Goal: Book appointment/travel/reservation

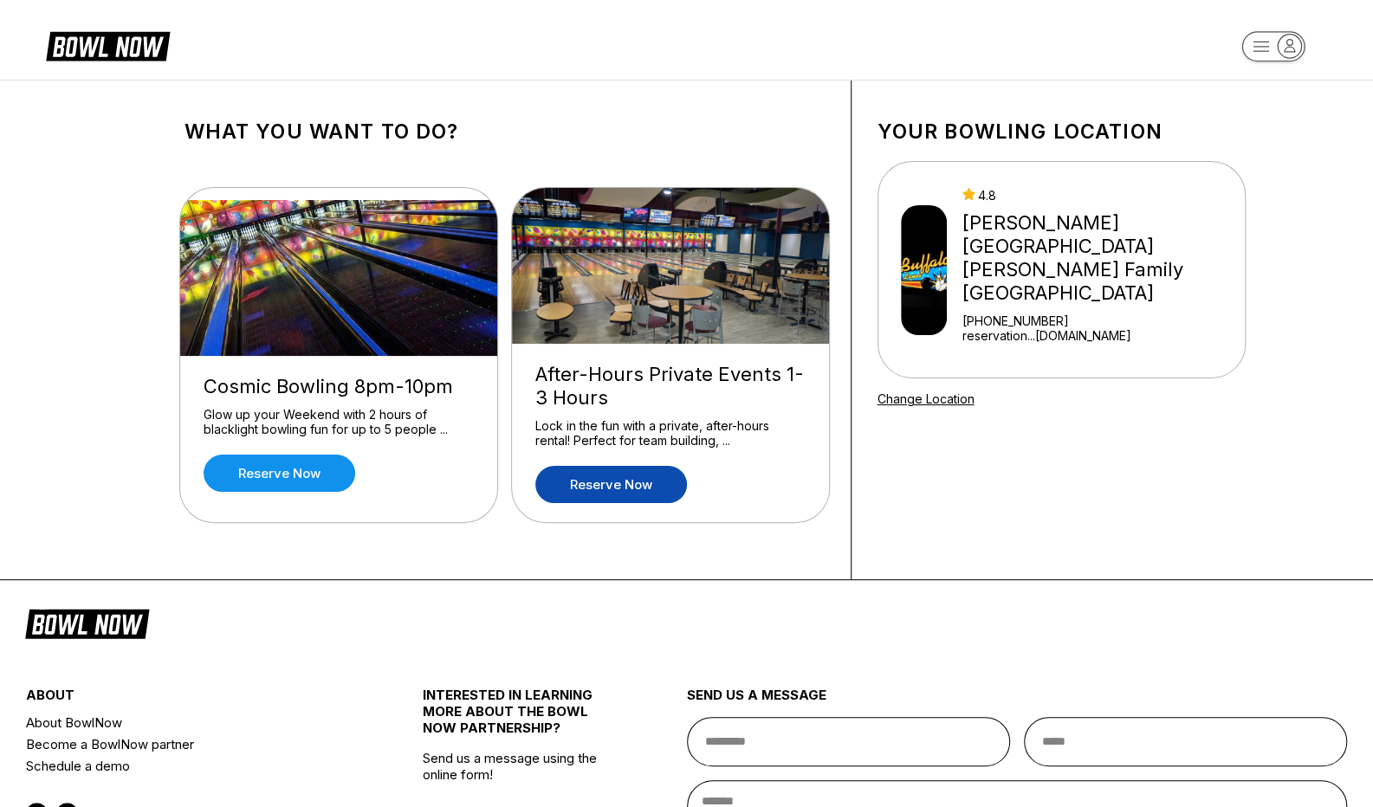
click at [616, 477] on link "Reserve now" at bounding box center [611, 484] width 152 height 37
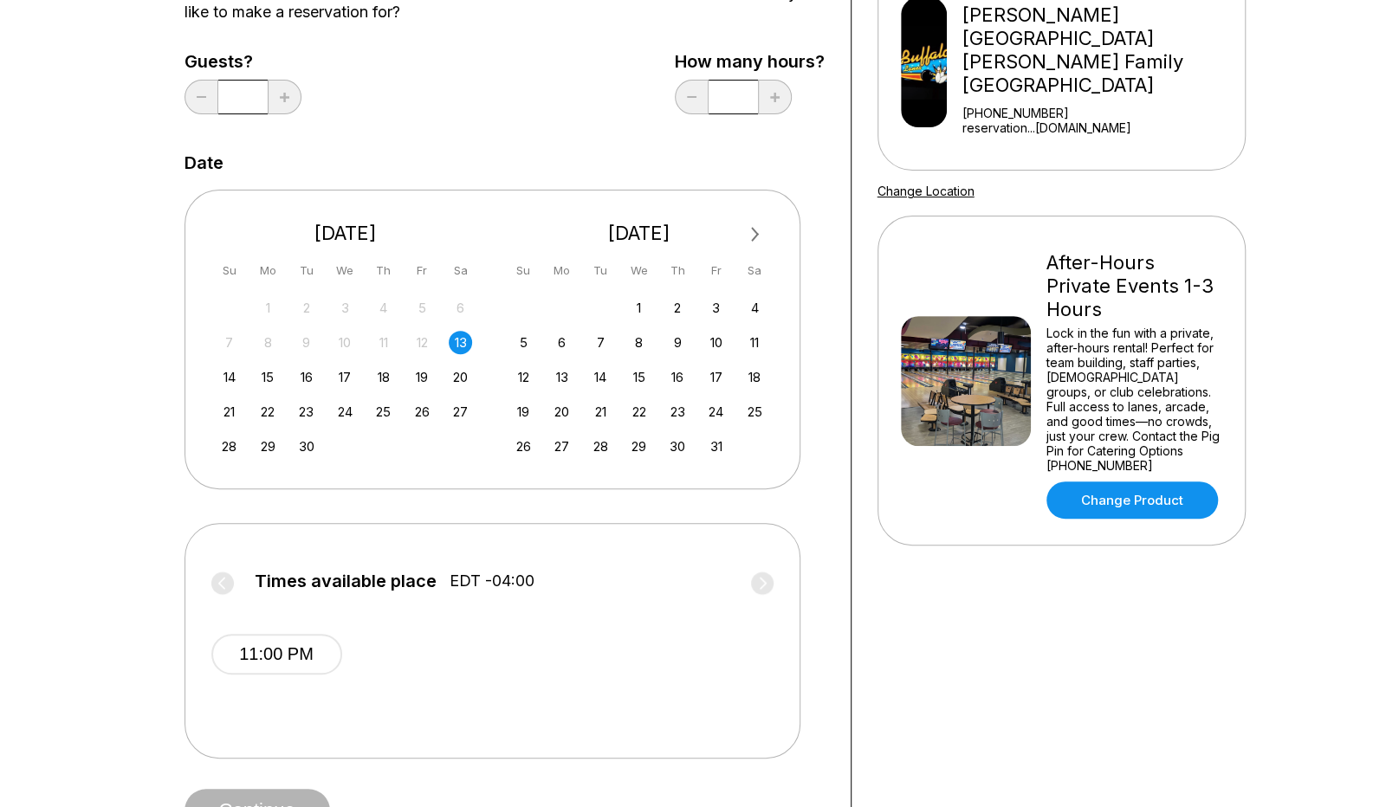
scroll to position [210, 0]
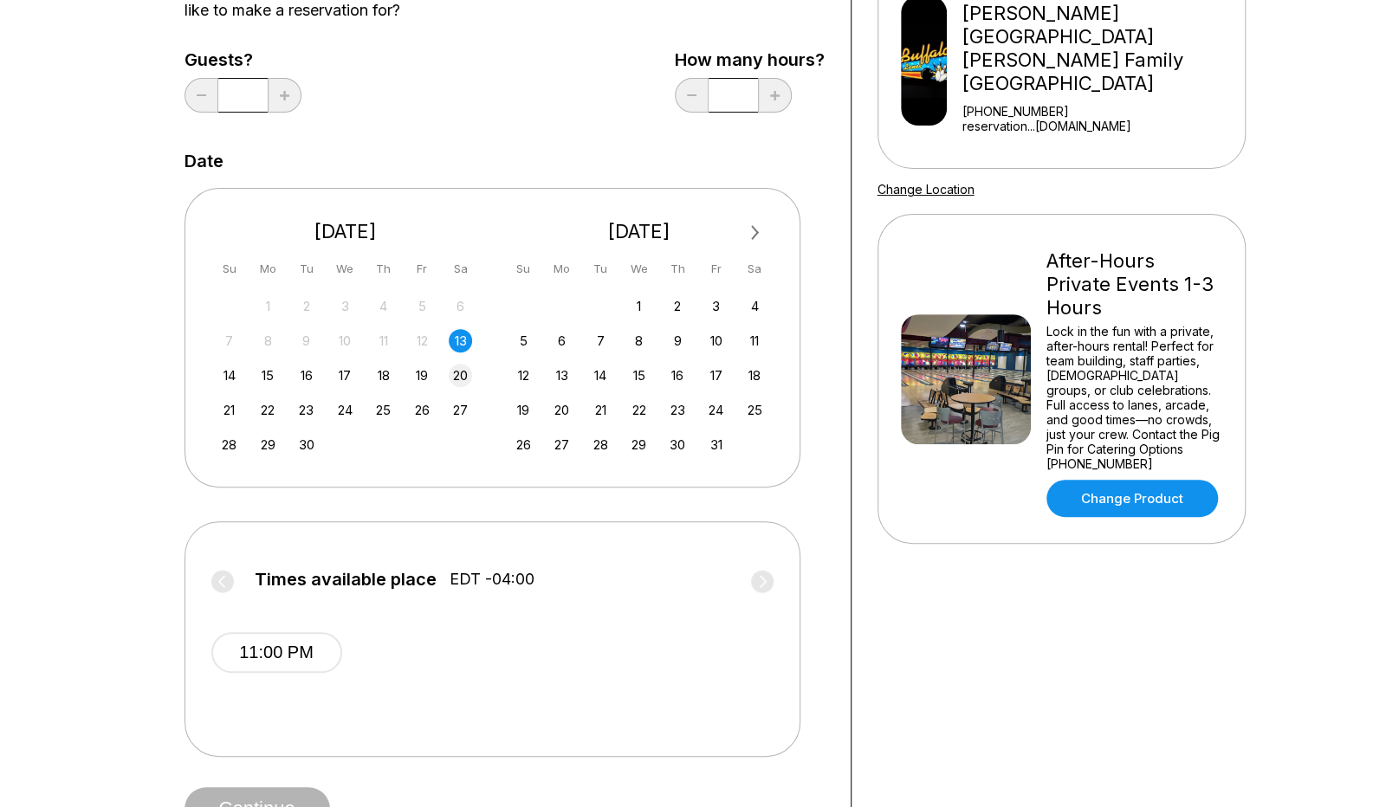
click at [462, 376] on div "20" at bounding box center [460, 375] width 23 height 23
click at [349, 409] on div "24" at bounding box center [345, 409] width 23 height 23
click at [559, 347] on div "6" at bounding box center [561, 340] width 23 height 23
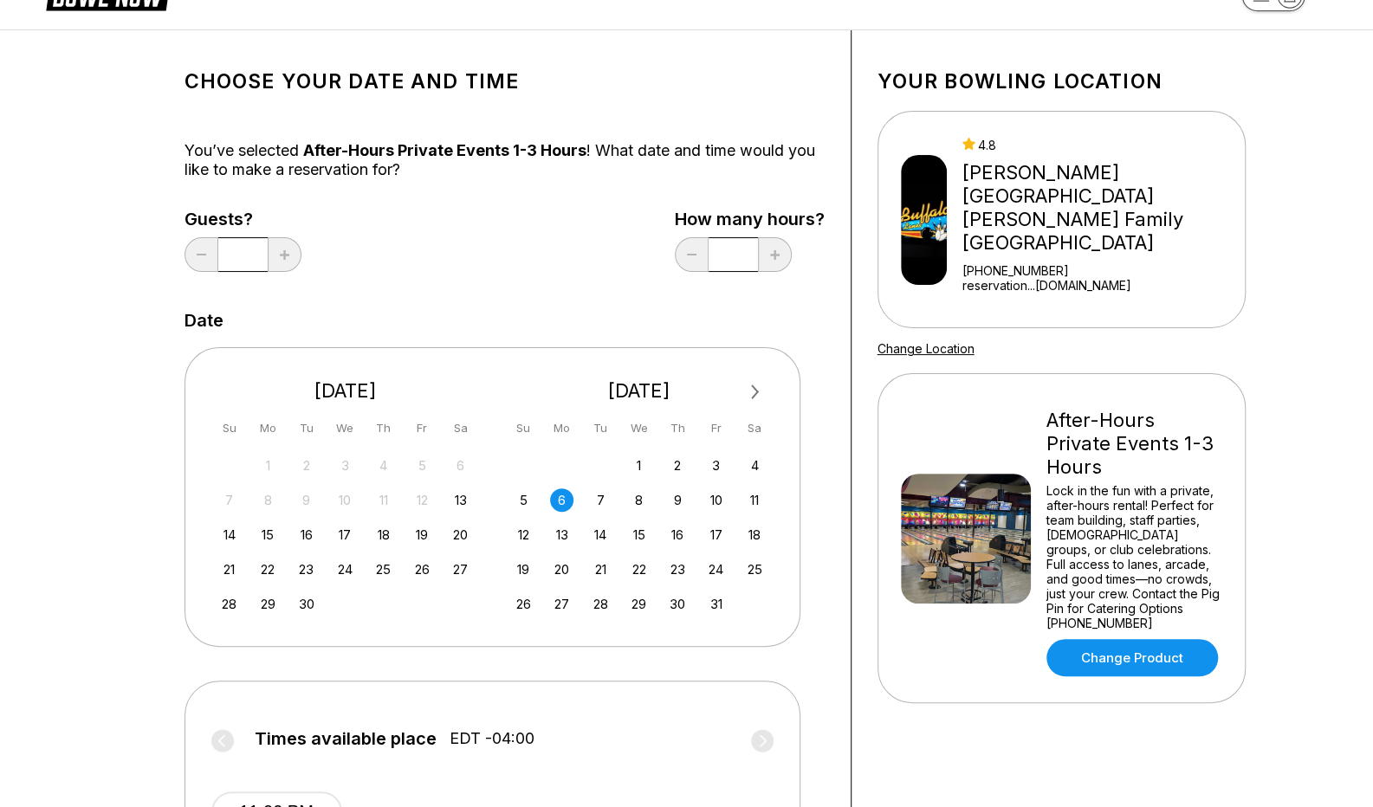
scroll to position [0, 0]
